Goal: Navigation & Orientation: Understand site structure

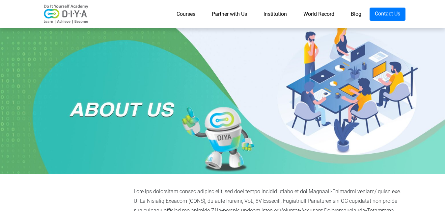
click at [326, 12] on link "World Record" at bounding box center [318, 14] width 47 height 13
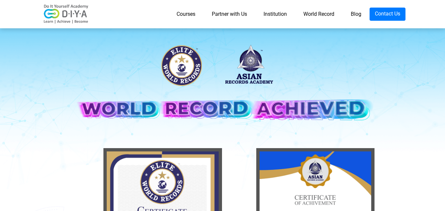
click at [281, 13] on link "Institution" at bounding box center [275, 14] width 40 height 13
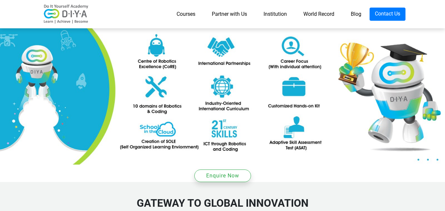
scroll to position [822, 0]
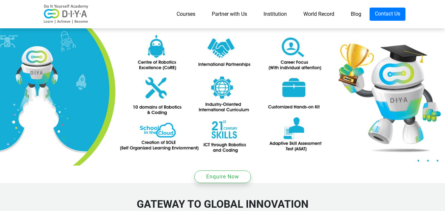
drag, startPoint x: 447, startPoint y: 18, endPoint x: 448, endPoint y: 100, distance: 82.4
click at [445, 100] on html "Courses Partner with Us Institution World Record Blog Contact Us GATEWAY TO FUT…" at bounding box center [222, 152] width 445 height 1952
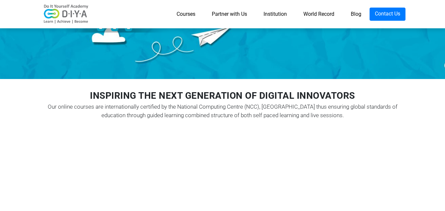
scroll to position [0, 0]
